Goal: Find specific page/section: Find specific page/section

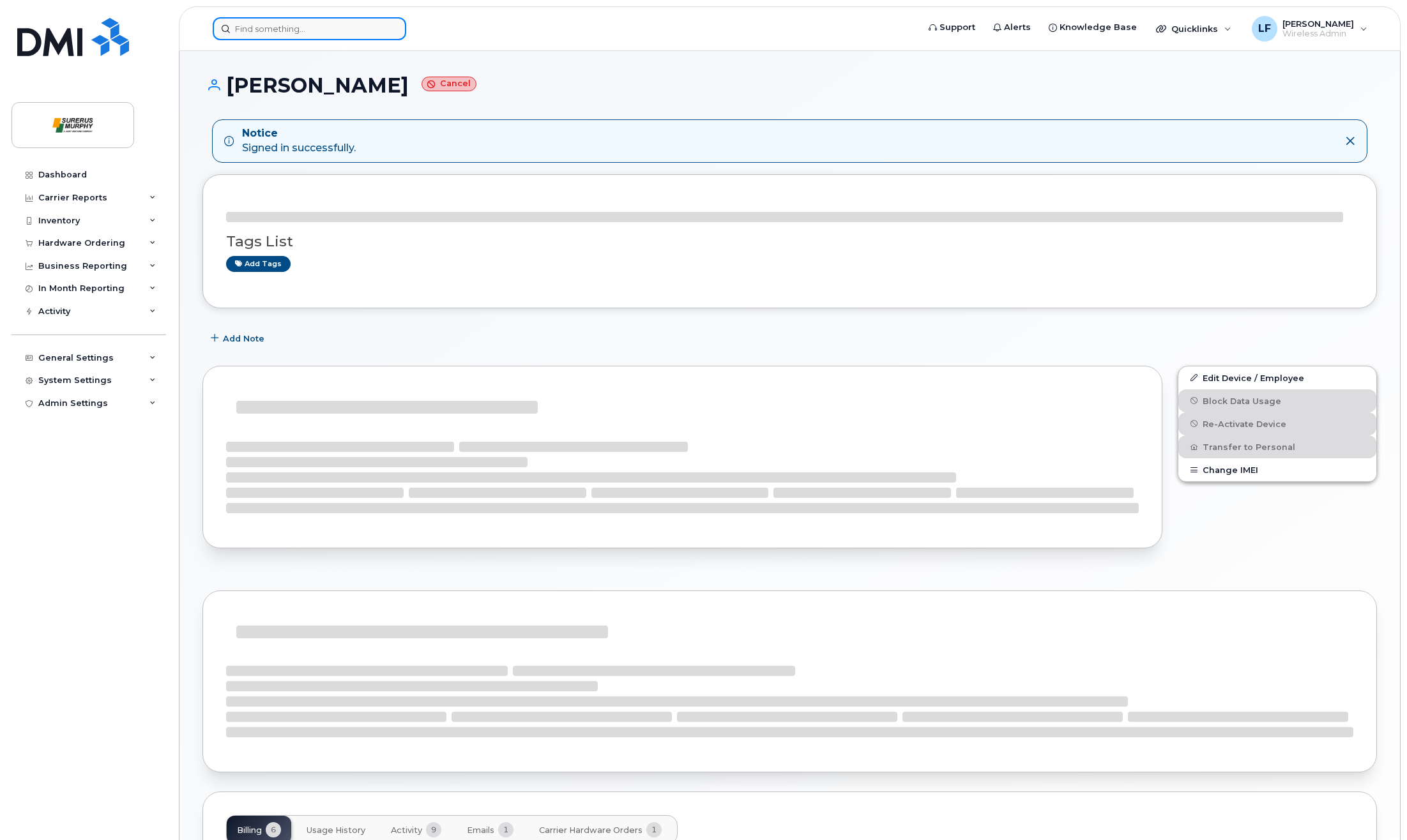
click at [329, 20] on input at bounding box center [309, 29] width 194 height 23
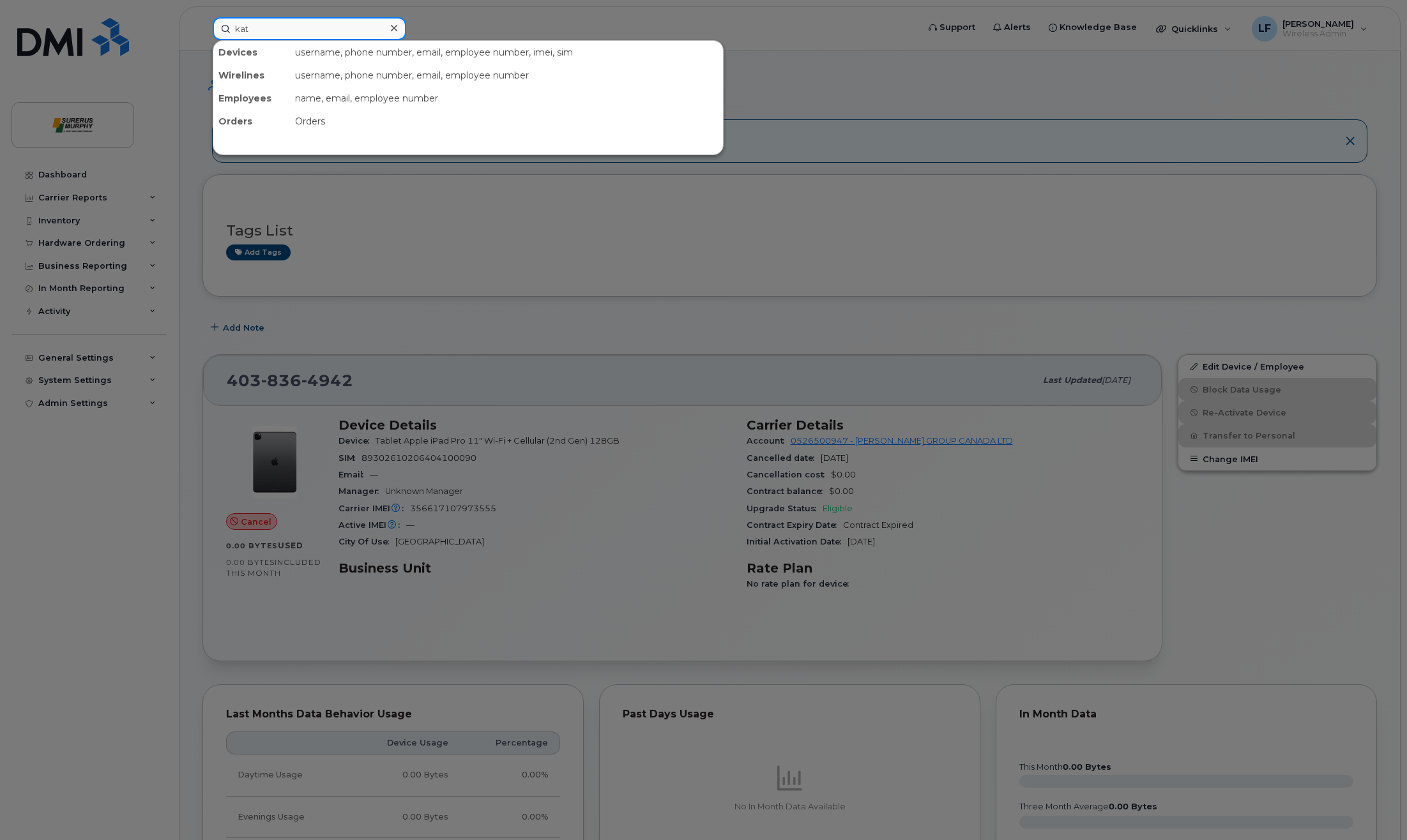
type input "kat"
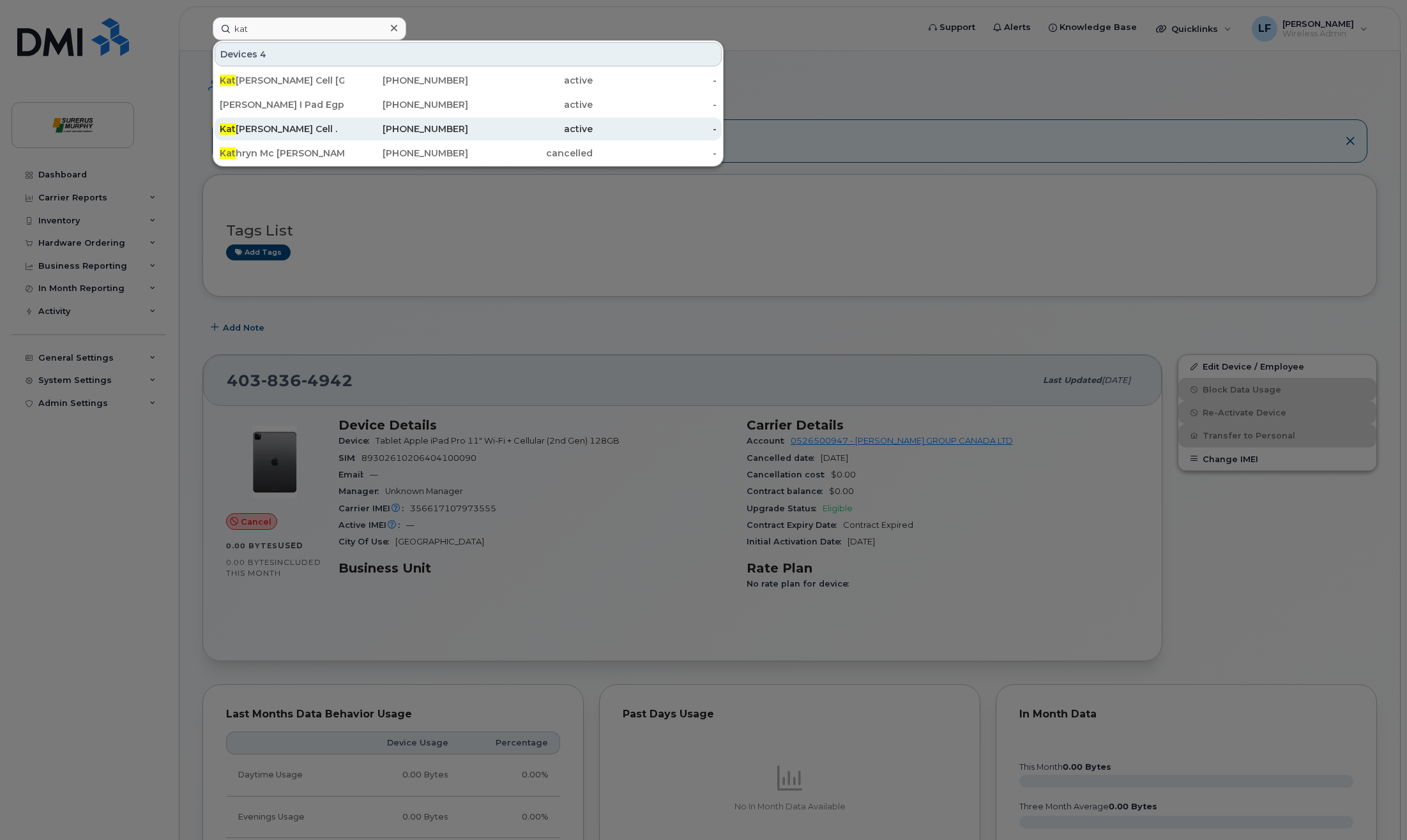
click at [279, 128] on div "Kat Boyle Cell ." at bounding box center [282, 128] width 125 height 13
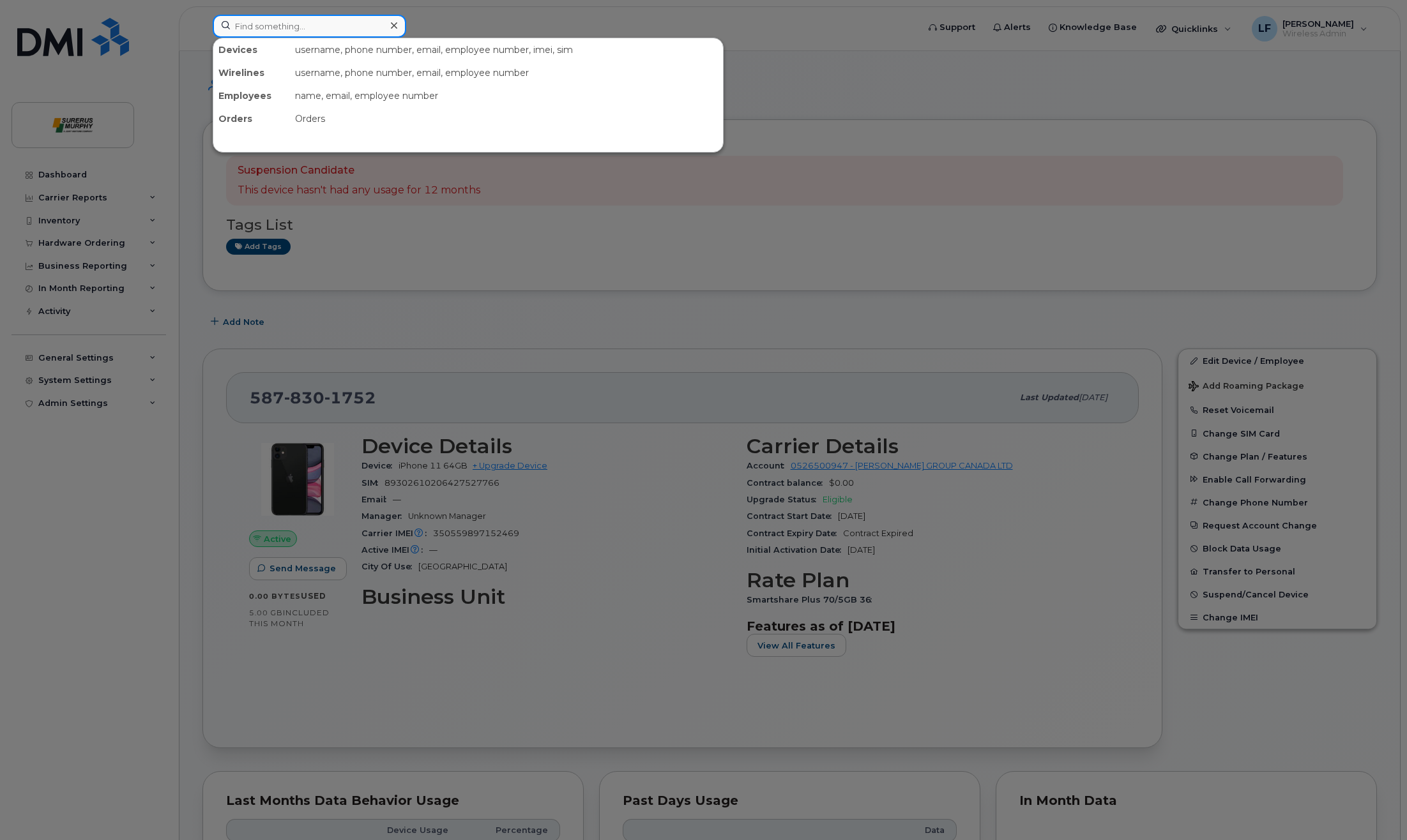
click at [306, 16] on input at bounding box center [309, 26] width 194 height 23
type input "kat"
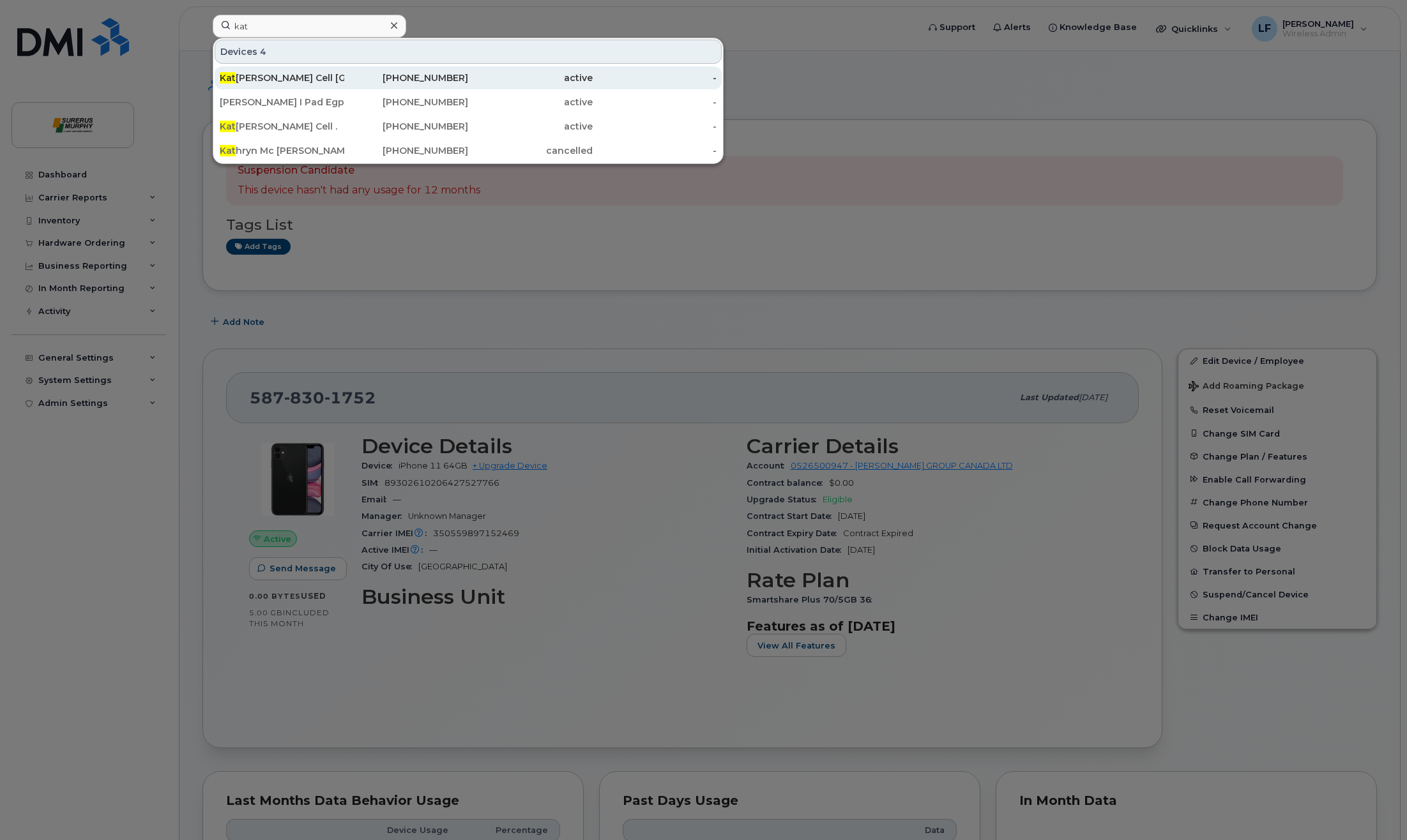
click at [324, 78] on div "Kat Boyle Cell Calgary" at bounding box center [282, 77] width 125 height 13
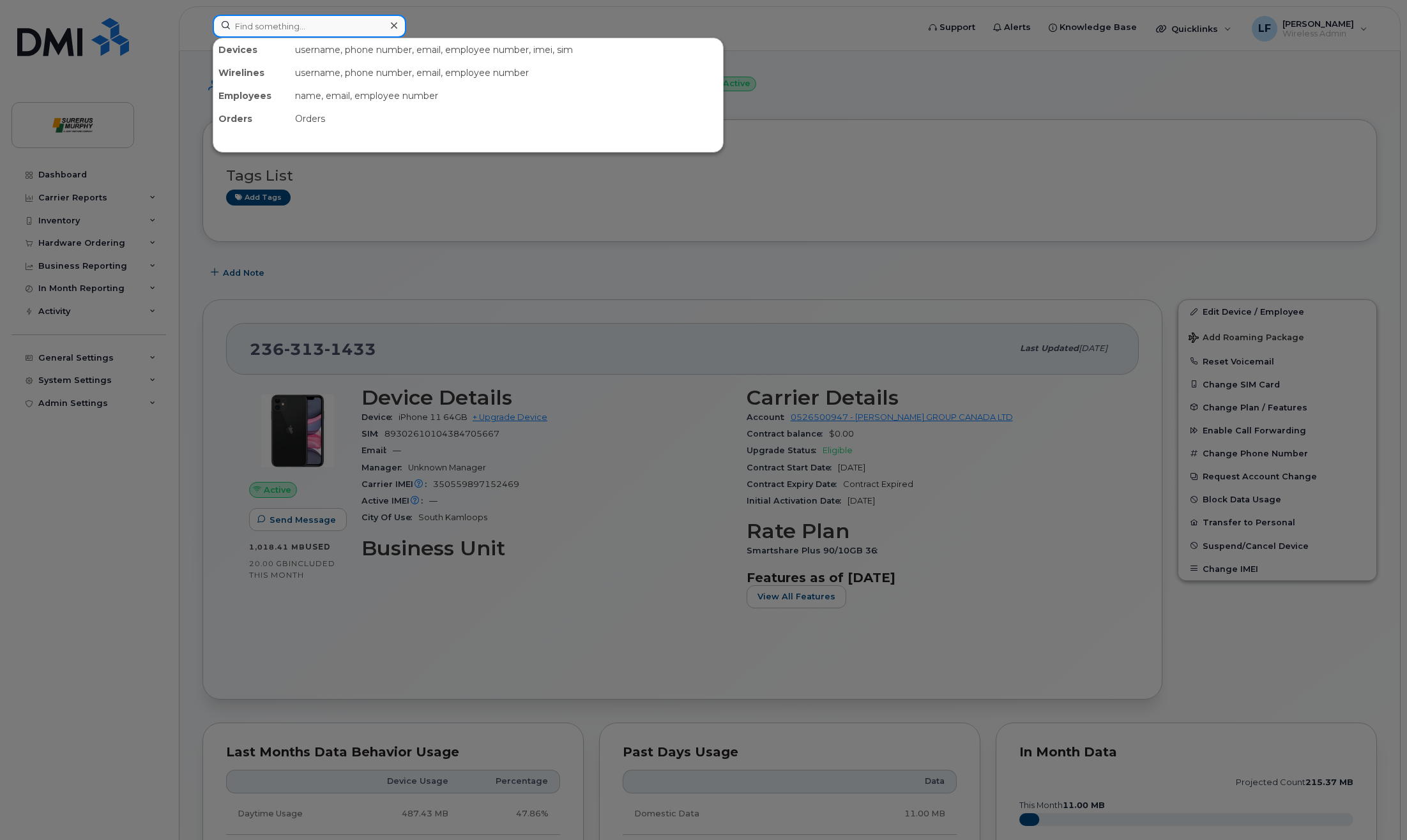
click at [343, 35] on input at bounding box center [309, 26] width 194 height 23
type input "kat"
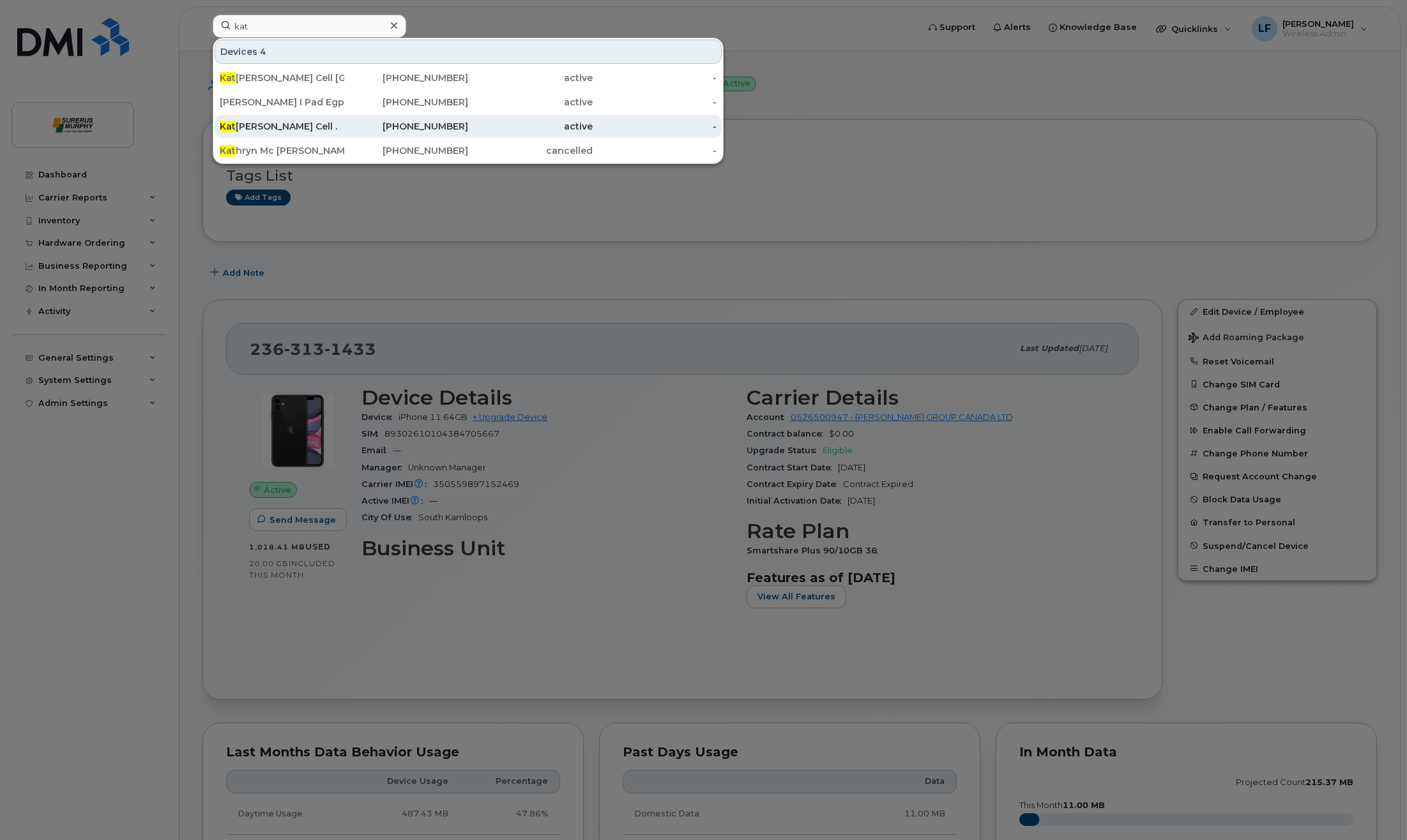
click at [269, 128] on div "Kat Boyle Cell ." at bounding box center [282, 126] width 125 height 13
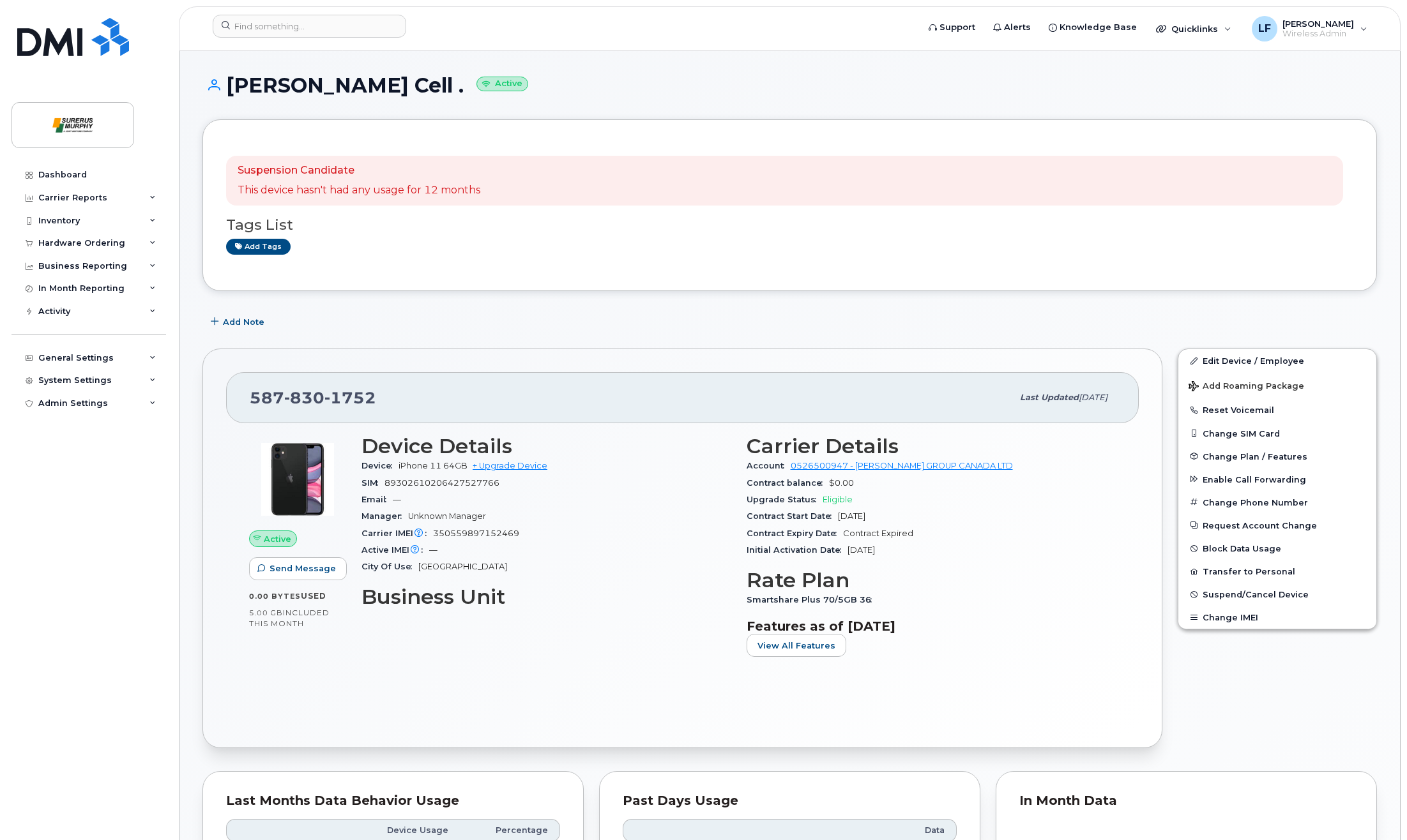
scroll to position [383, 0]
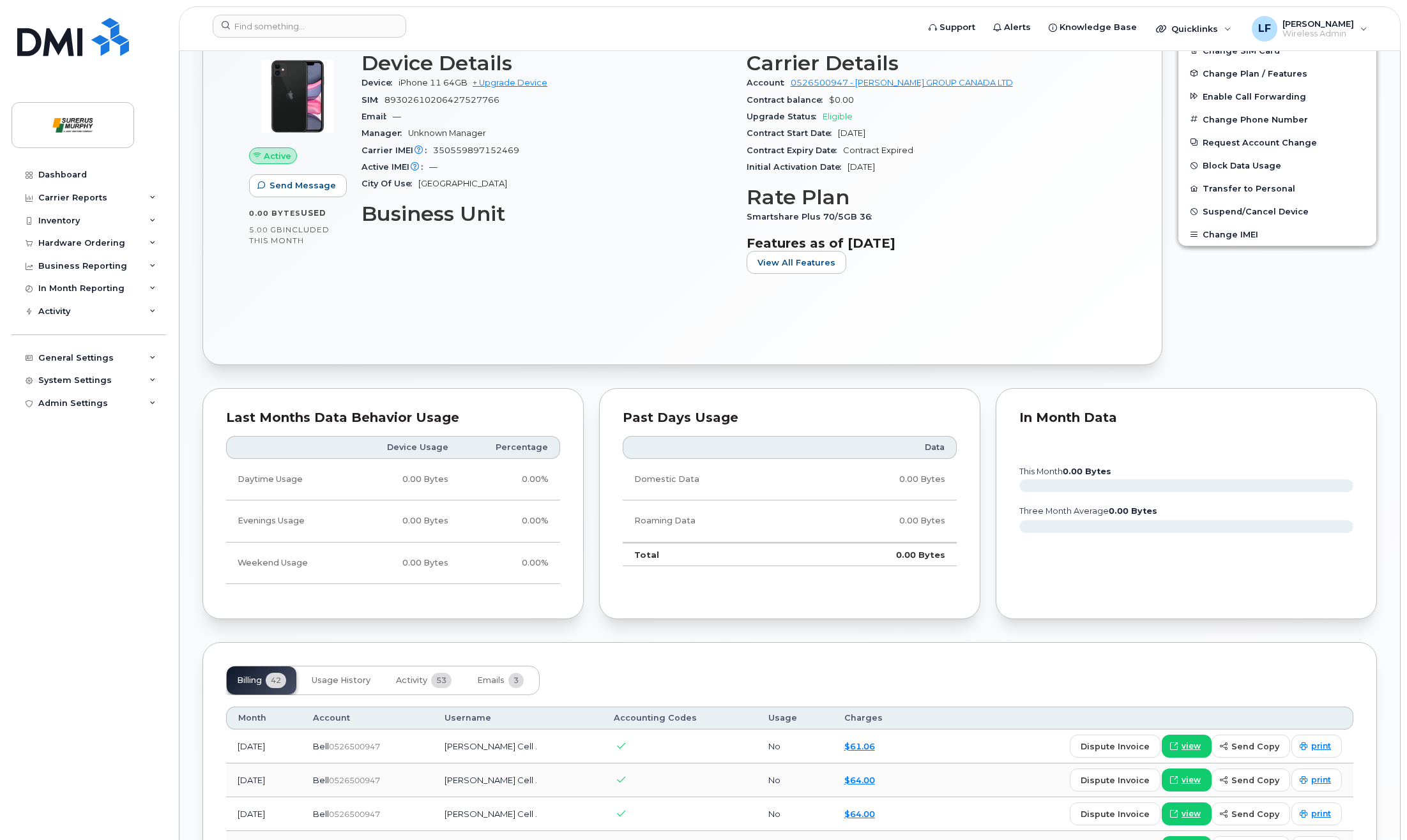
click at [597, 316] on div "Active Send Message 0.00 Bytes  used 5.00 GB  included this month Device Detail…" at bounding box center [682, 191] width 912 height 302
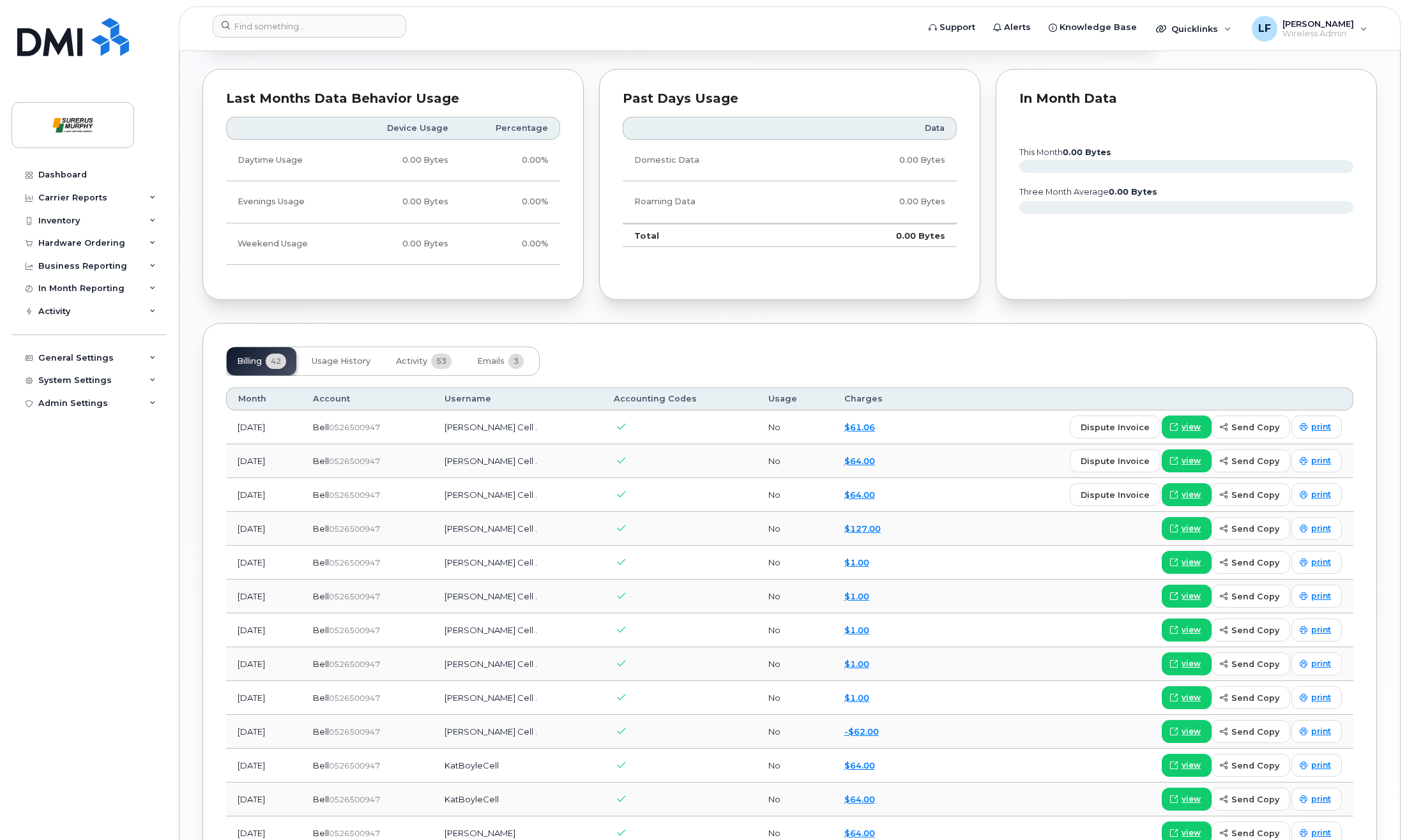
click at [585, 320] on div "Suspension Candidate This device hasn't had any usage for 12 months Tags List A…" at bounding box center [790, 371] width 1174 height 1908
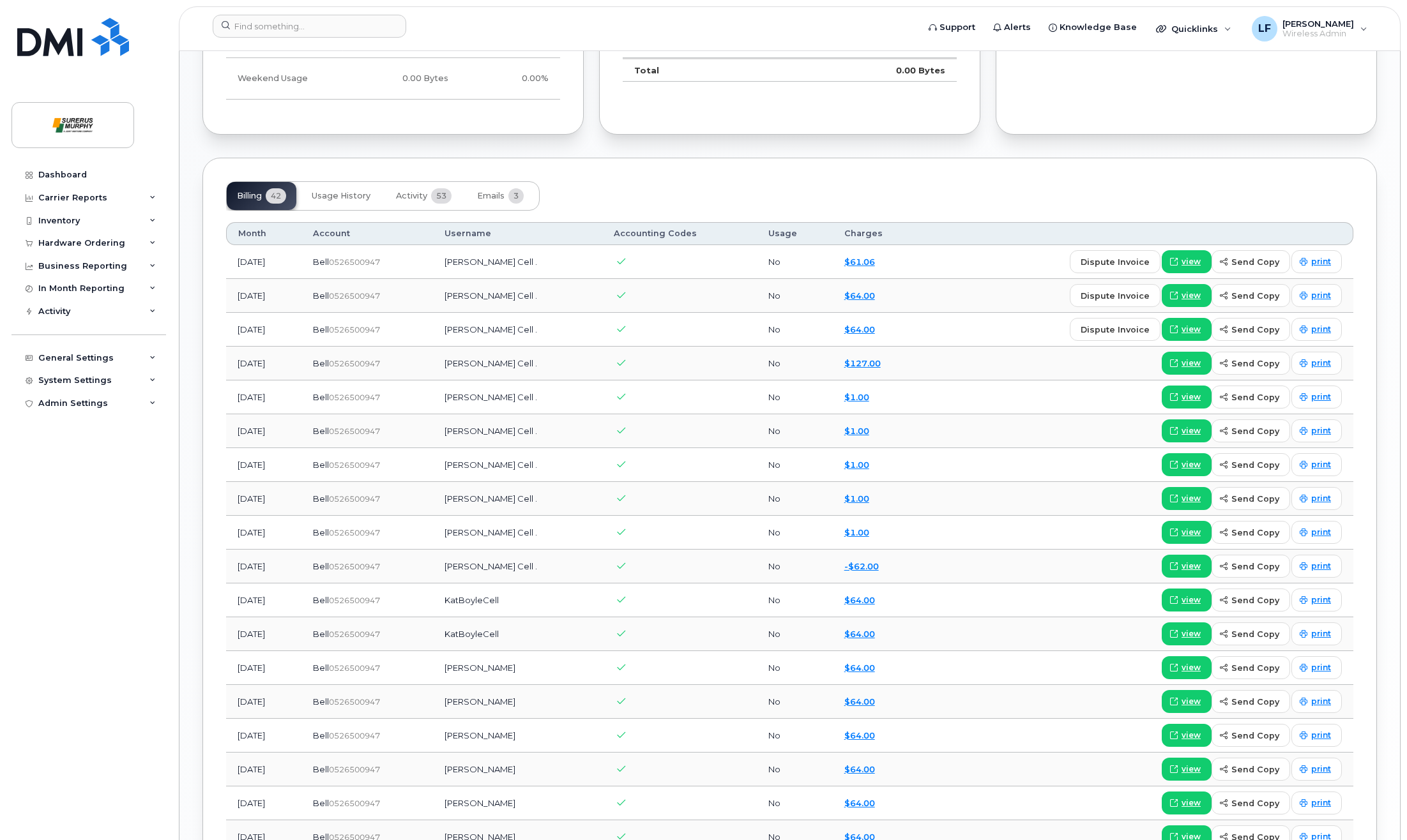
scroll to position [740, 0]
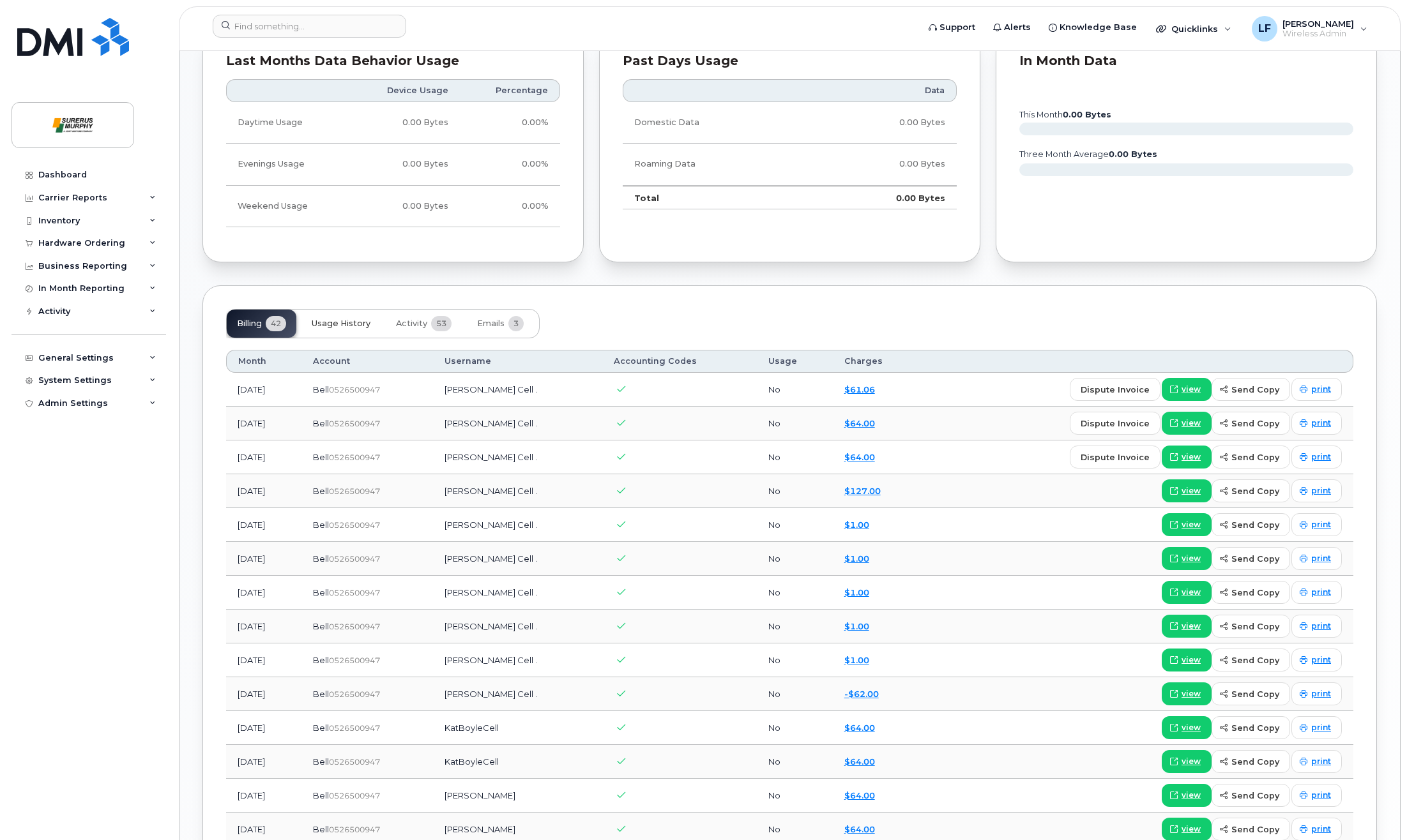
click at [343, 324] on span "Usage History" at bounding box center [341, 323] width 58 height 10
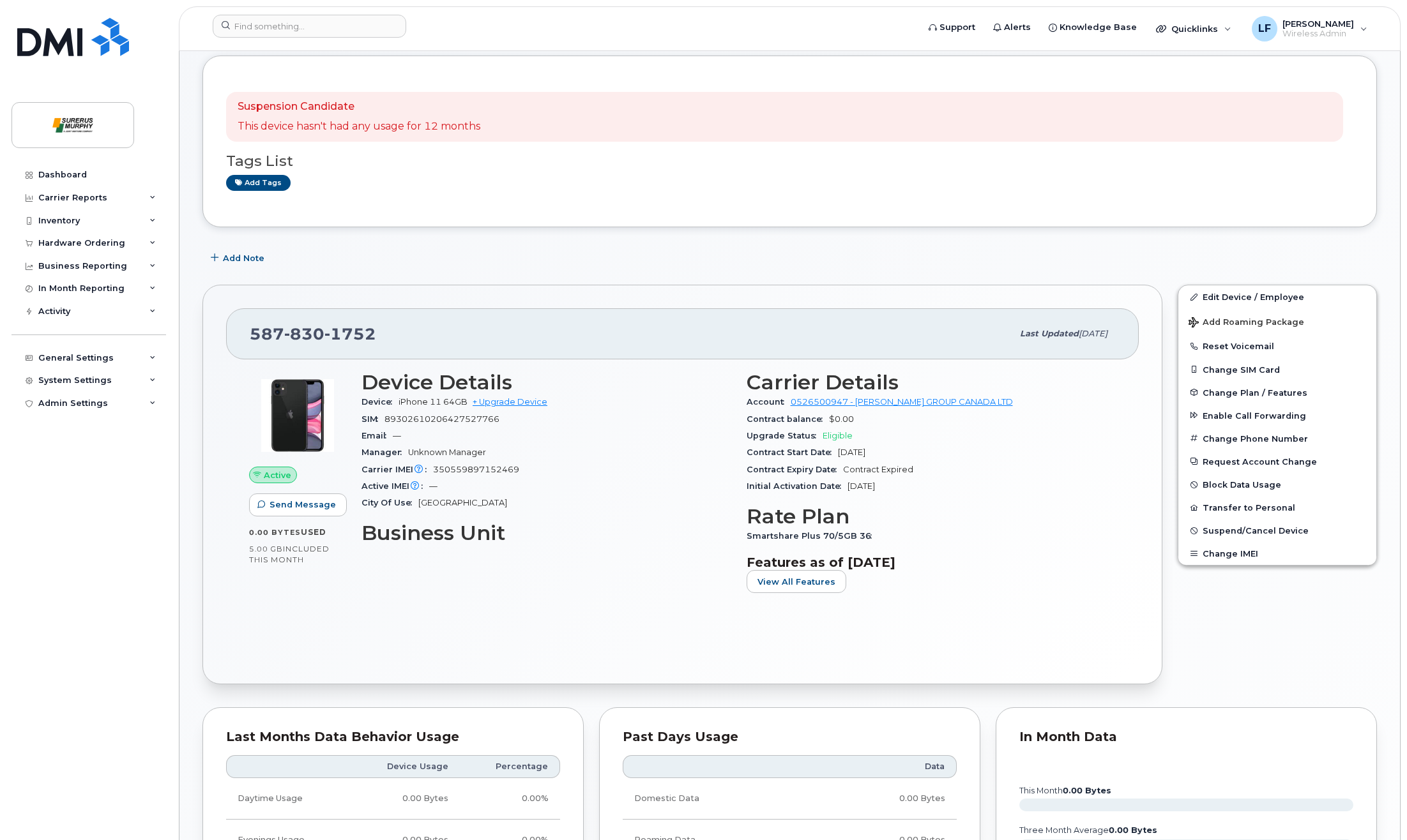
scroll to position [128, 0]
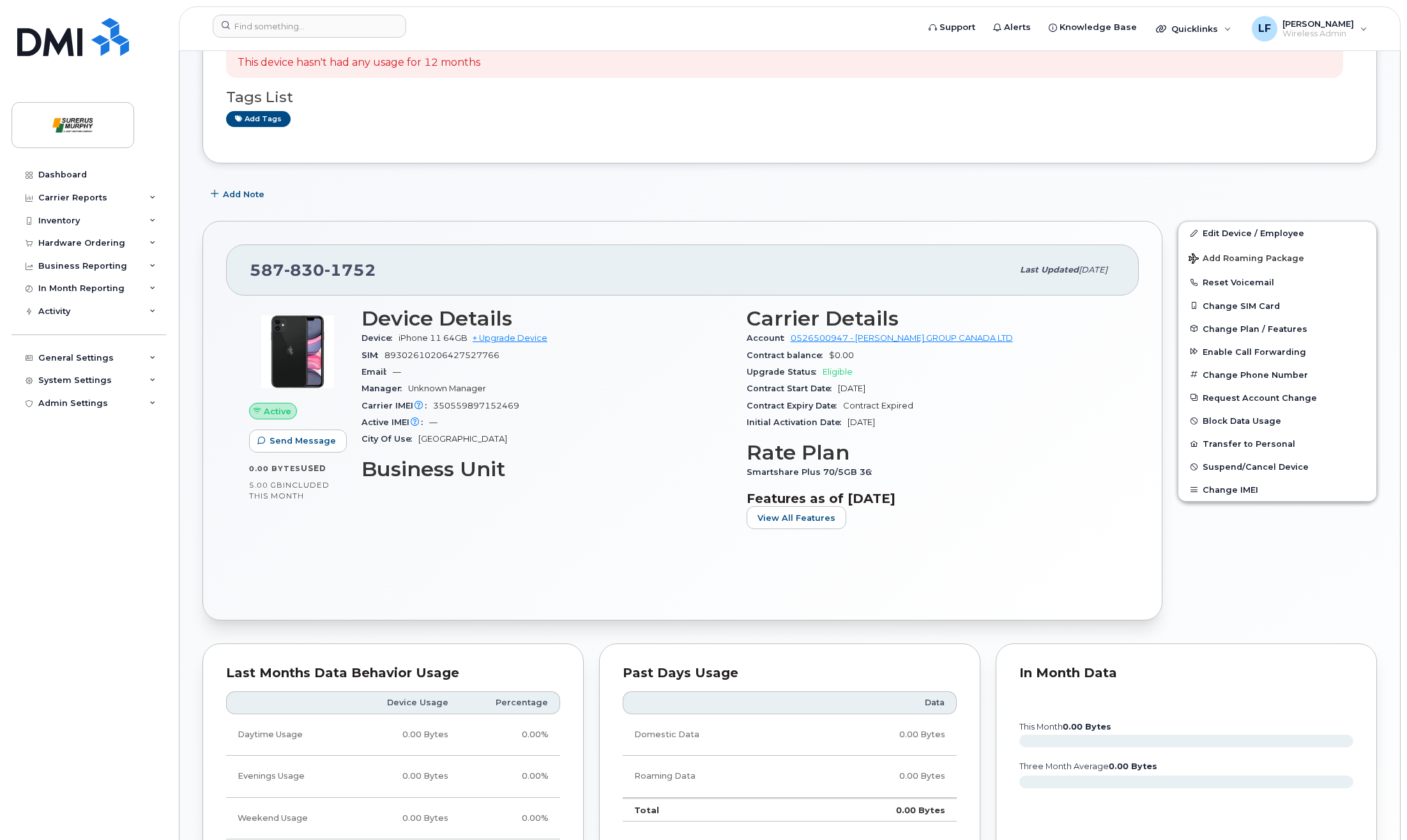
click at [392, 568] on div "Active Send Message 0.00 Bytes  used 5.00 GB  included this month Device Detail…" at bounding box center [682, 447] width 912 height 302
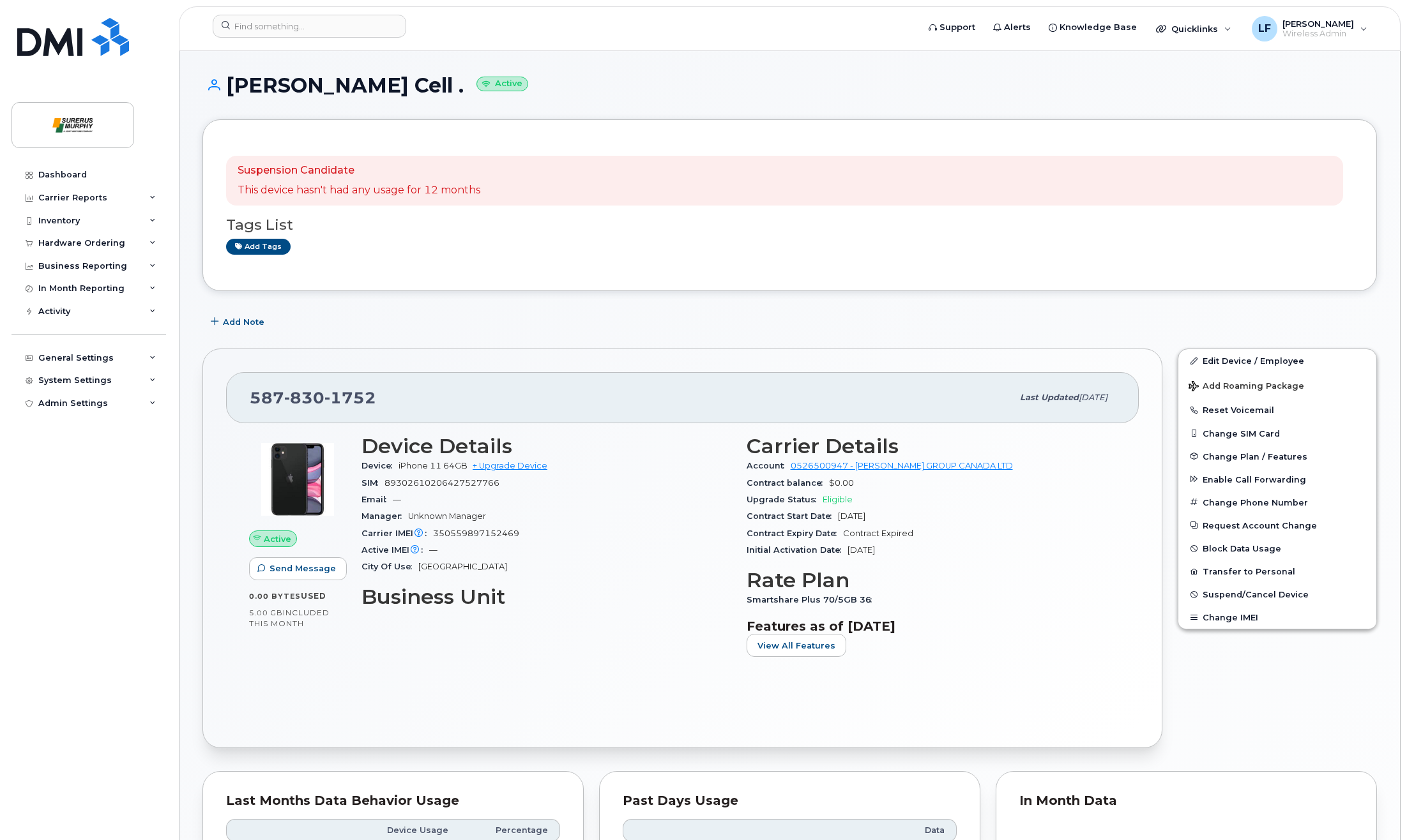
click at [345, 314] on div "Add Note" at bounding box center [790, 322] width 1174 height 23
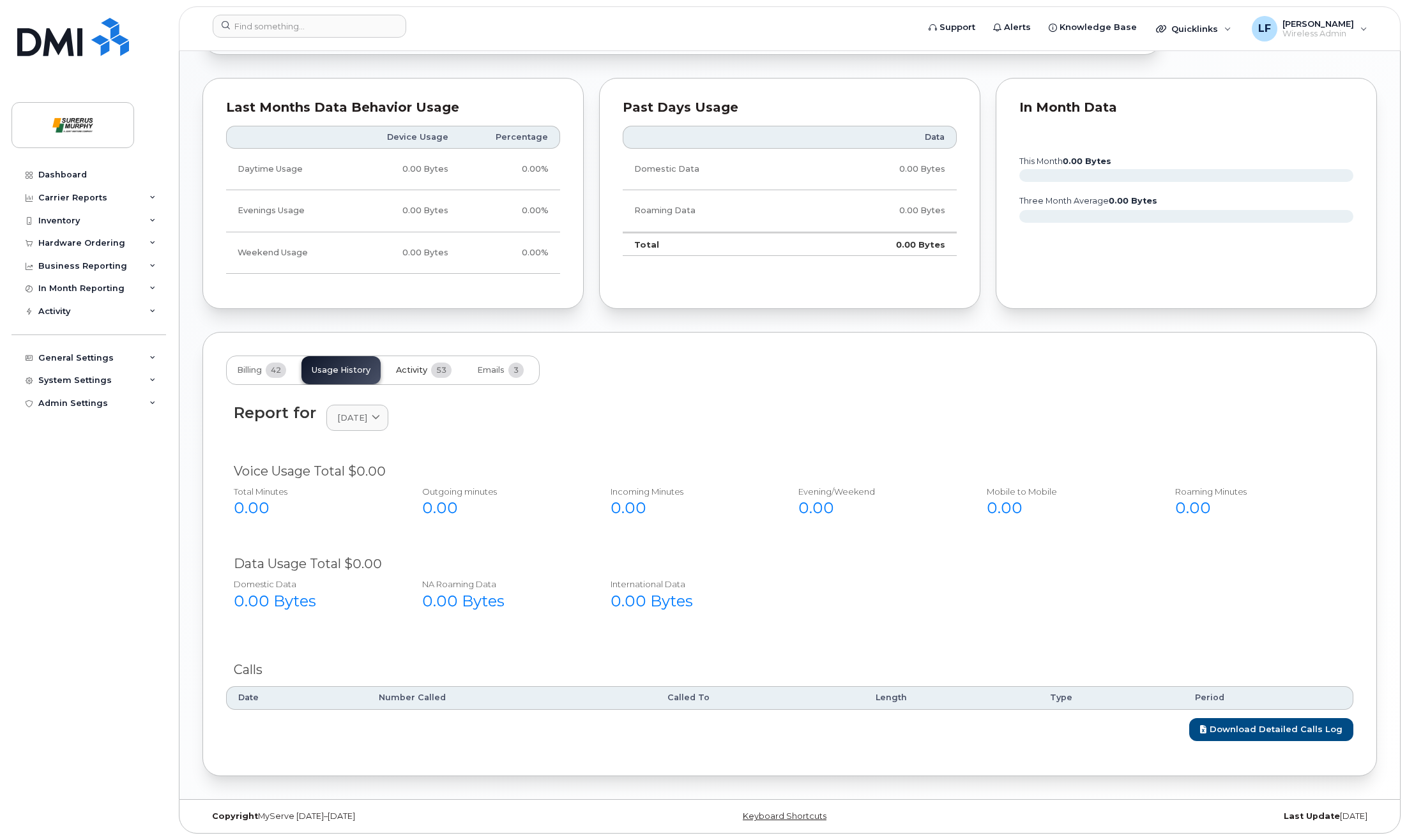
click at [411, 365] on span "Activity" at bounding box center [412, 370] width 31 height 10
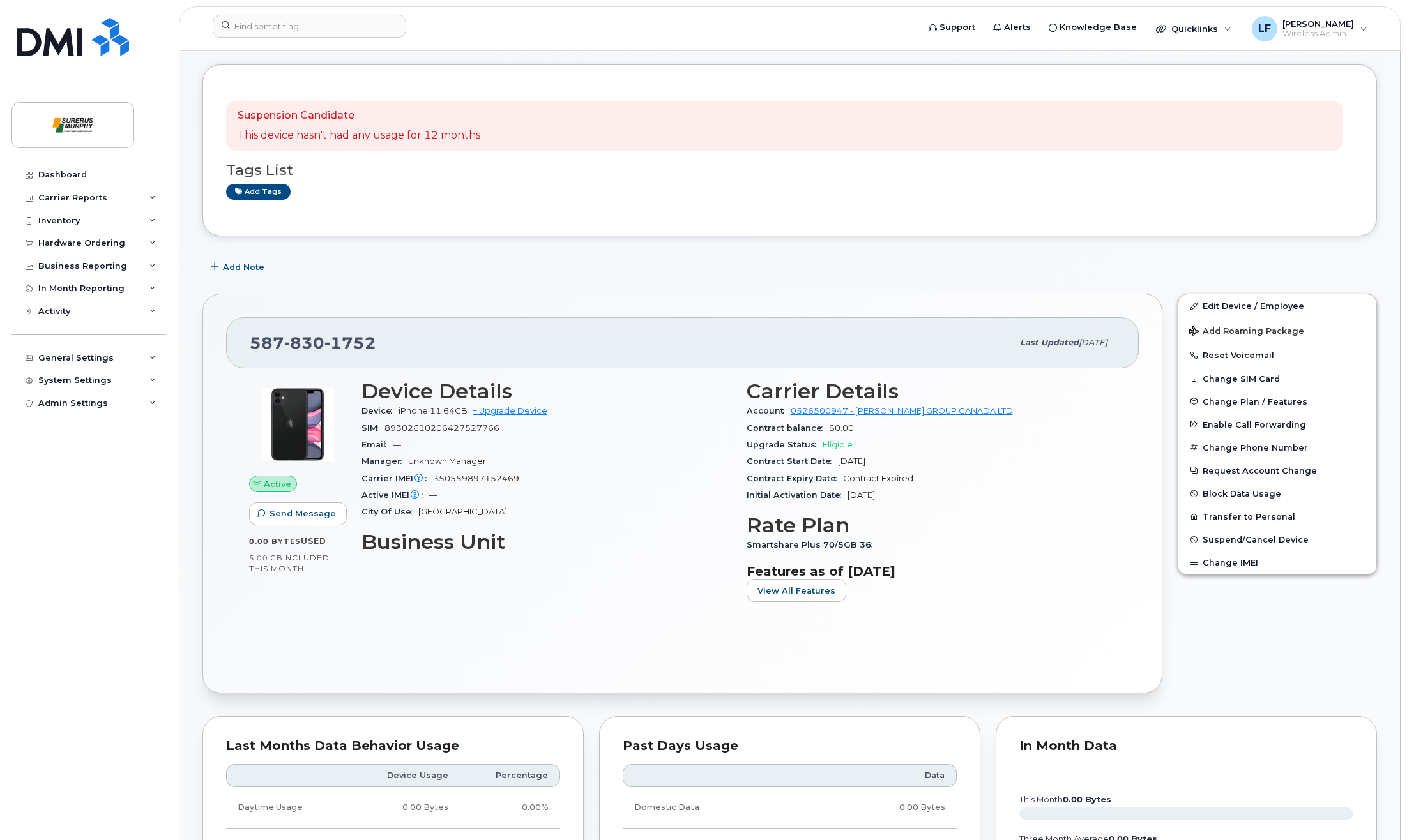
scroll to position [0, 0]
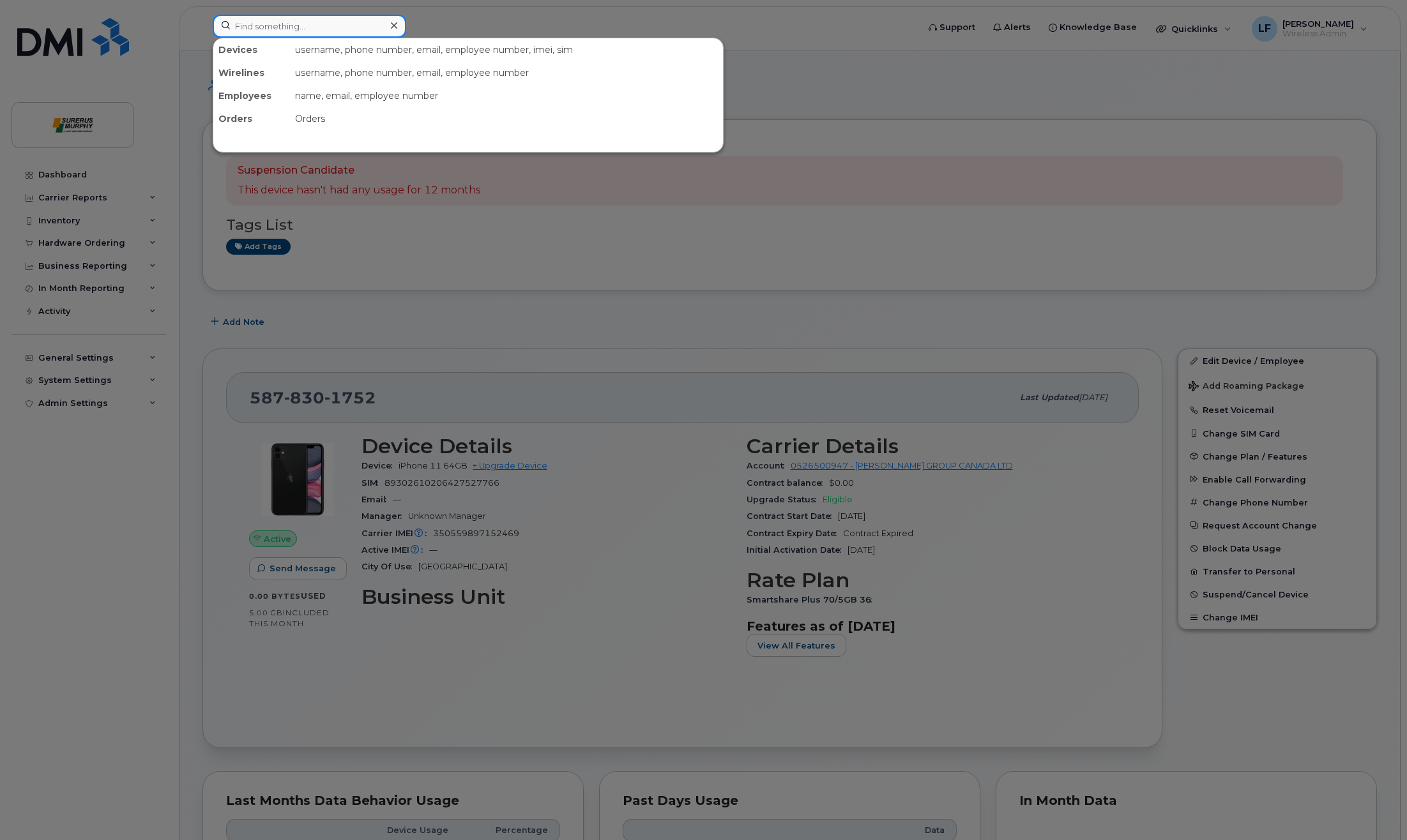
click at [311, 34] on input at bounding box center [309, 26] width 194 height 23
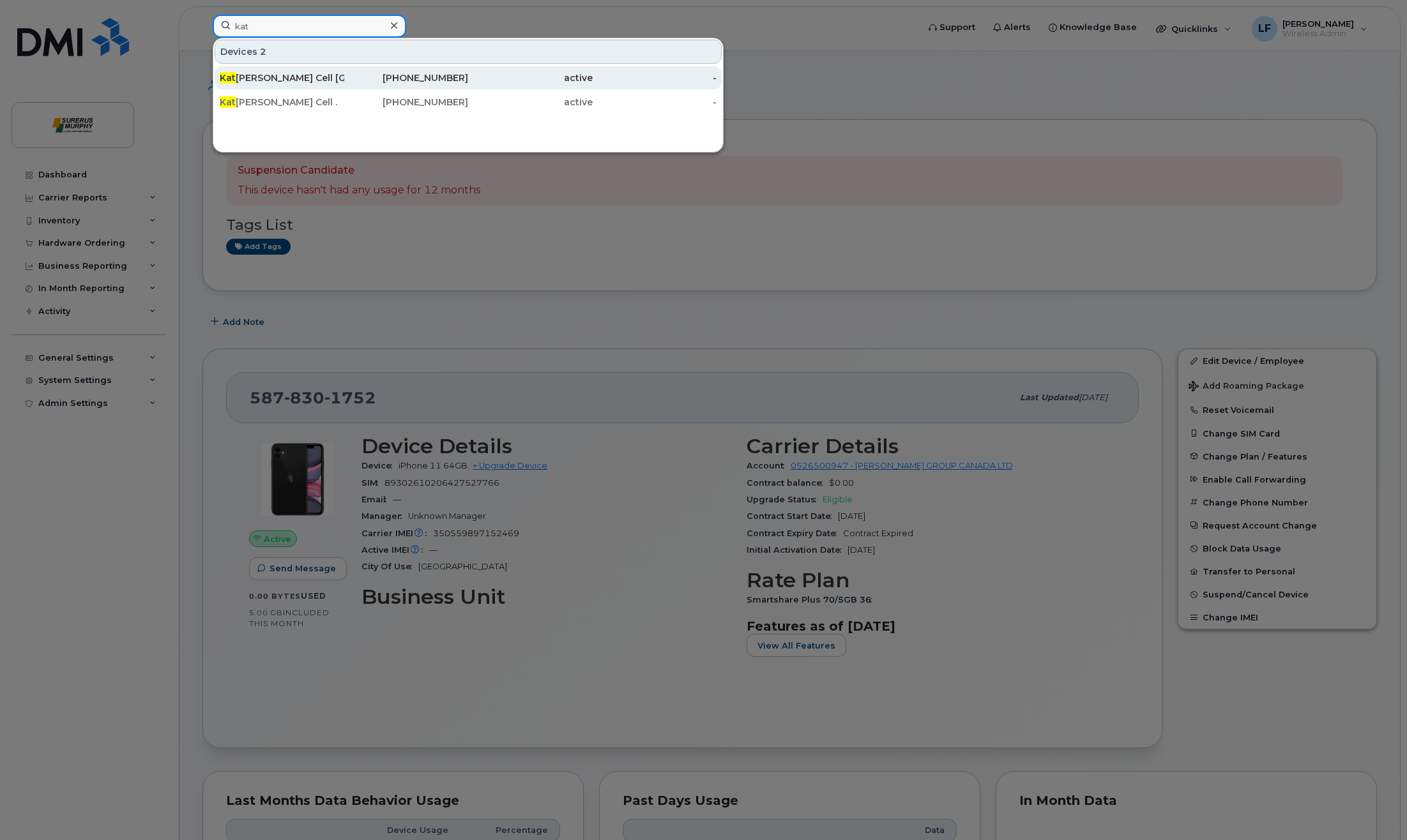
type input "kat"
click at [345, 71] on div "Kat Boyle Cell Calgary" at bounding box center [407, 78] width 125 height 23
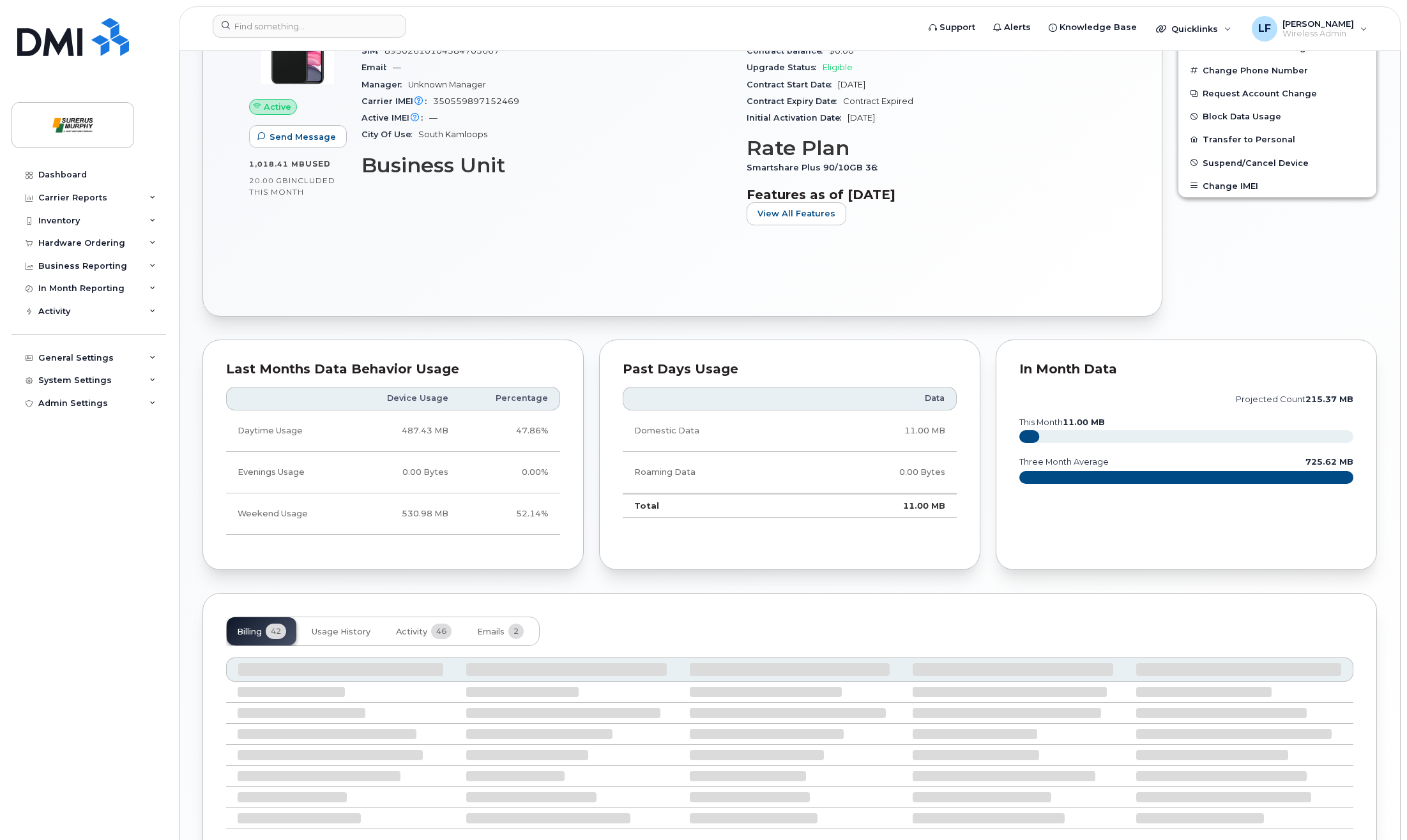
scroll to position [447, 0]
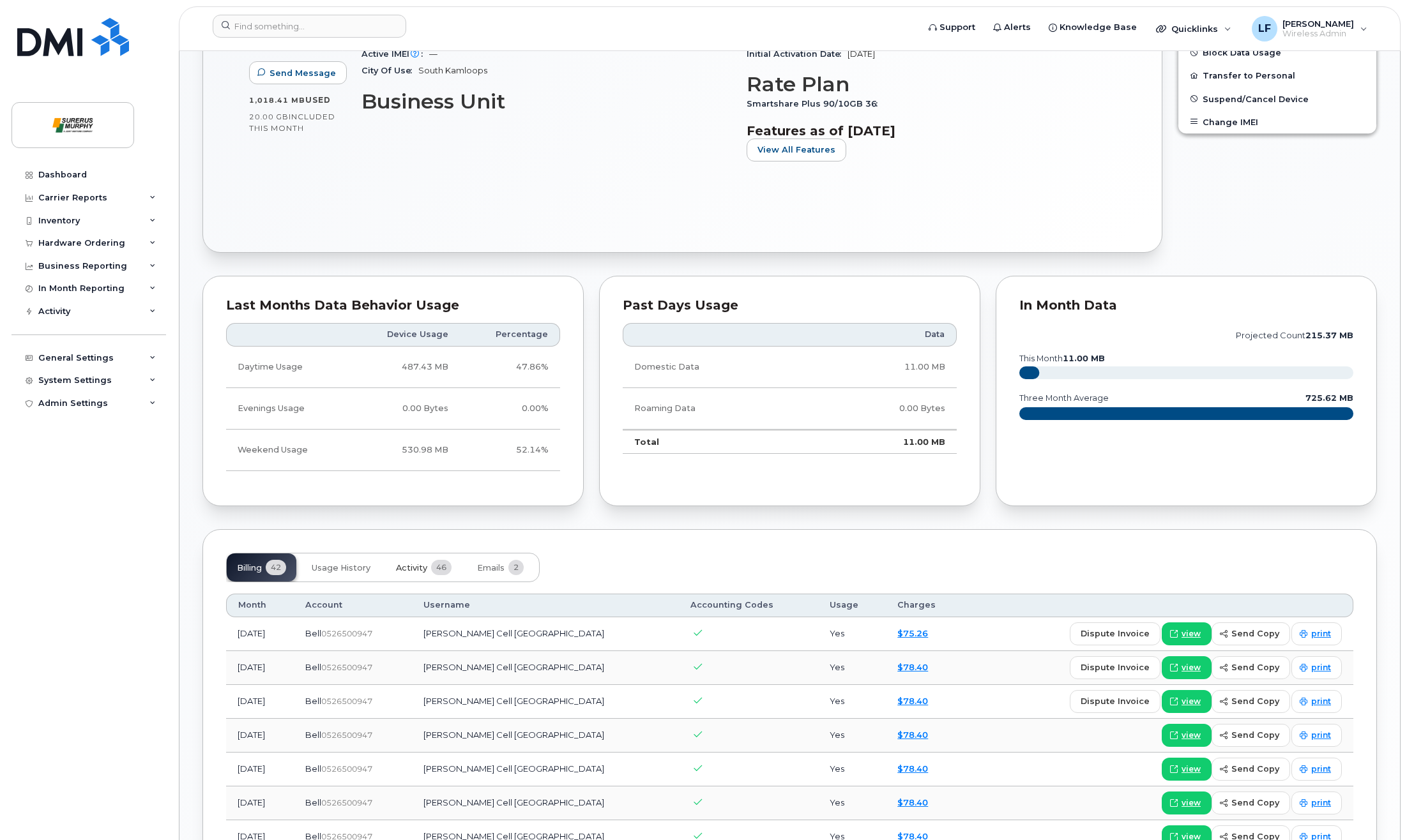
click at [413, 571] on span "Activity" at bounding box center [412, 568] width 31 height 10
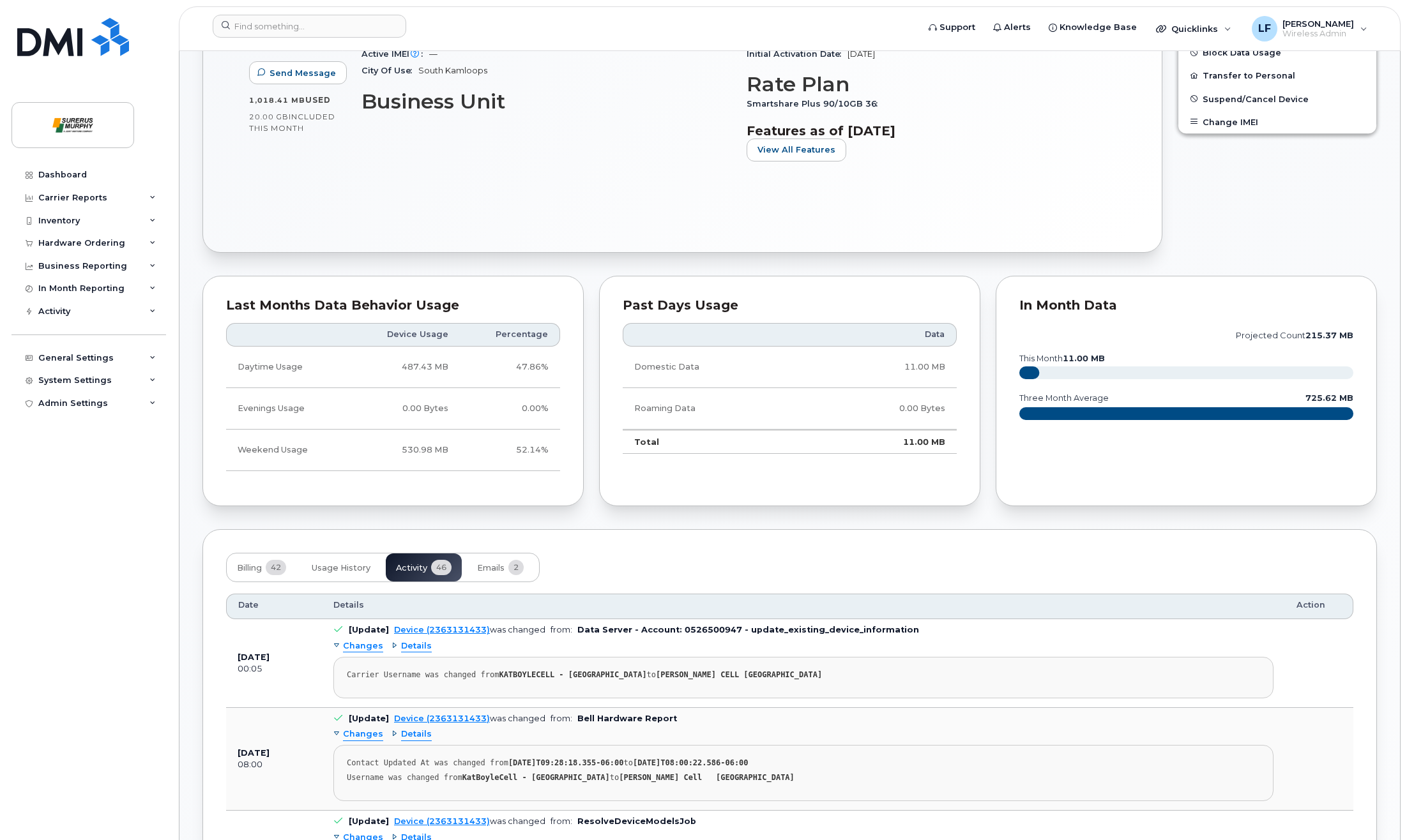
scroll to position [766, 0]
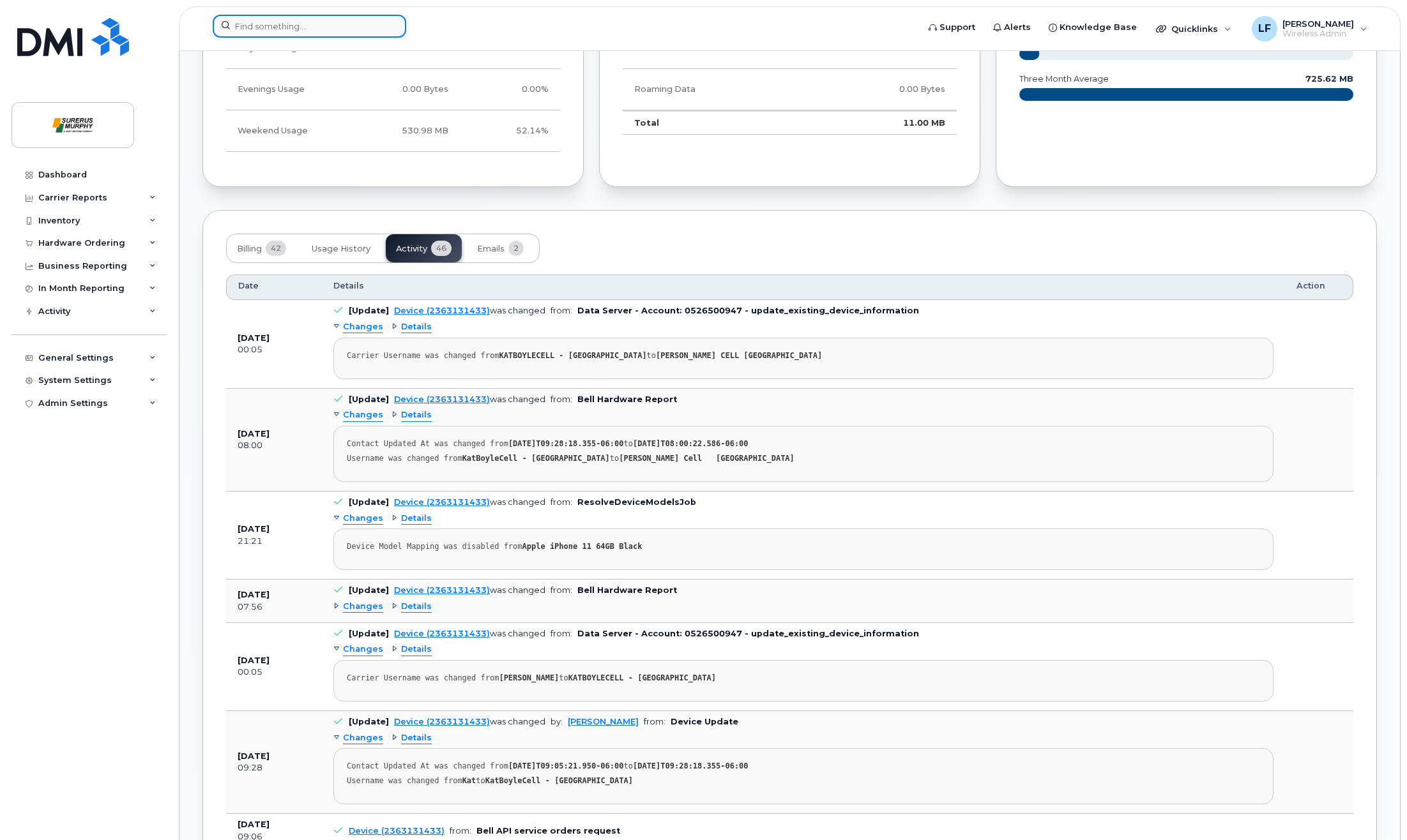
click at [351, 28] on input at bounding box center [309, 26] width 194 height 23
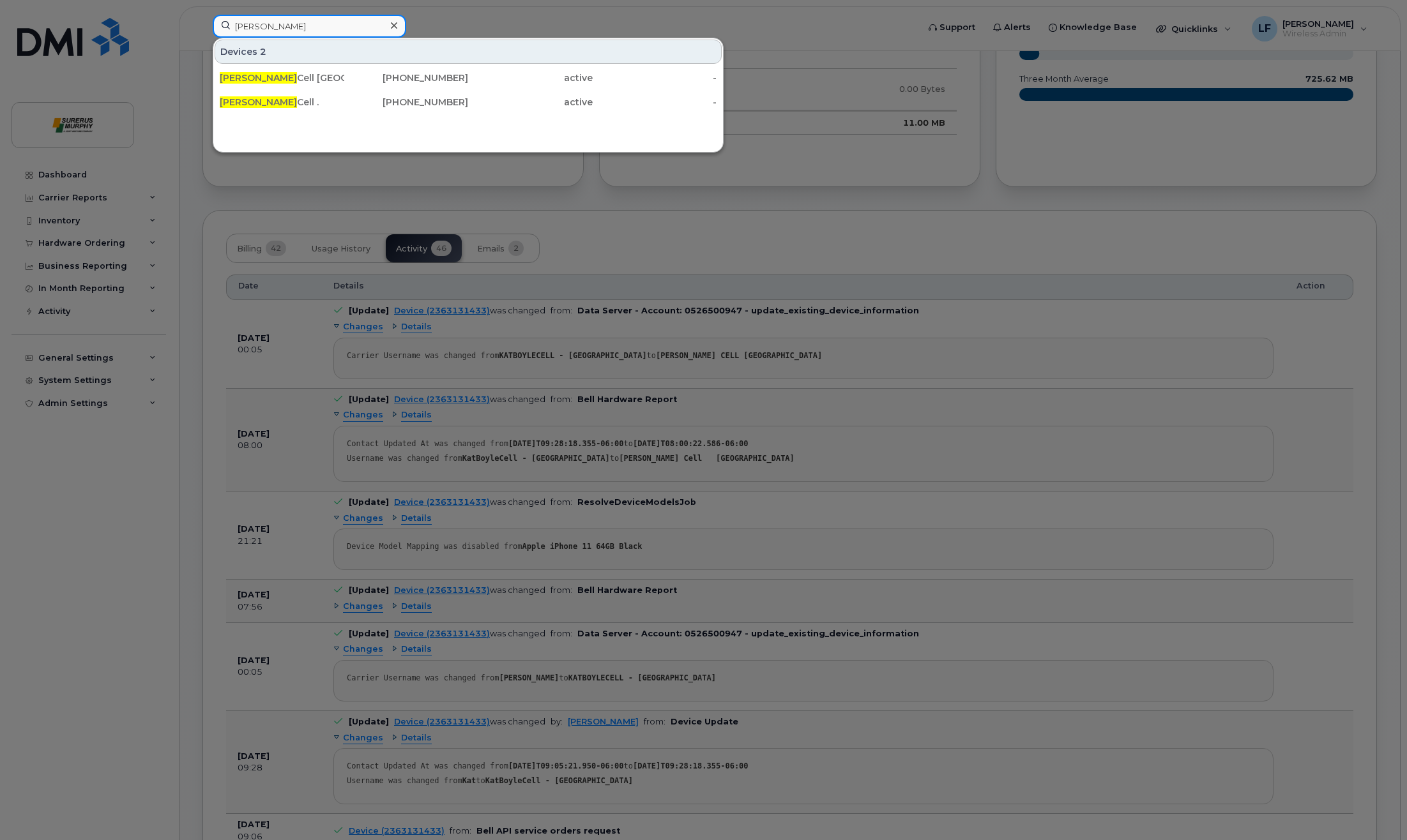
type input "[PERSON_NAME]"
